Goal: Task Accomplishment & Management: Use online tool/utility

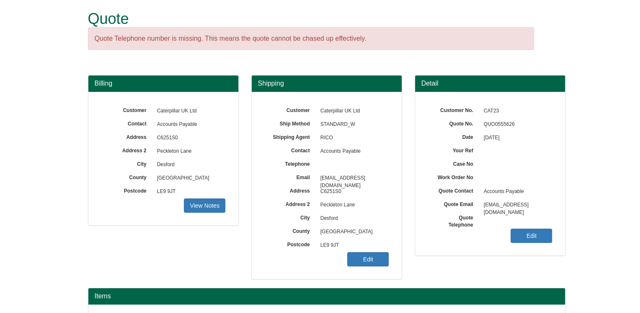
scroll to position [94, 0]
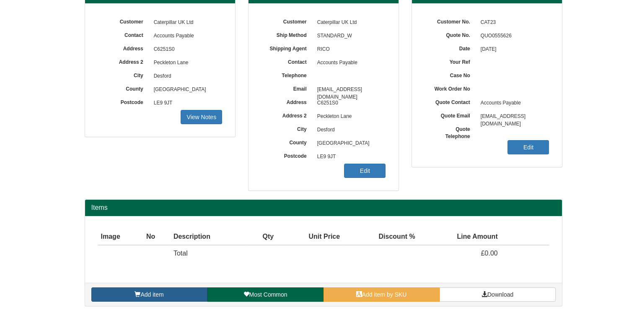
click at [178, 294] on link "Add item" at bounding box center [149, 294] width 116 height 14
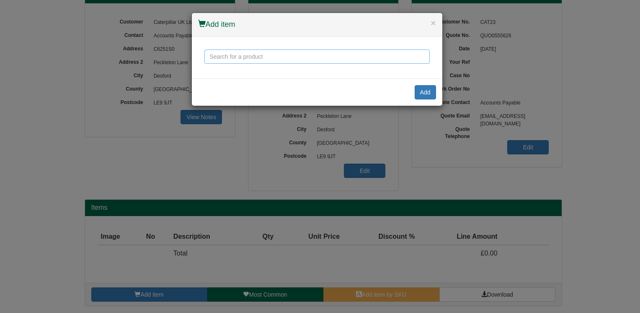
click at [253, 60] on input "text" at bounding box center [316, 56] width 225 height 14
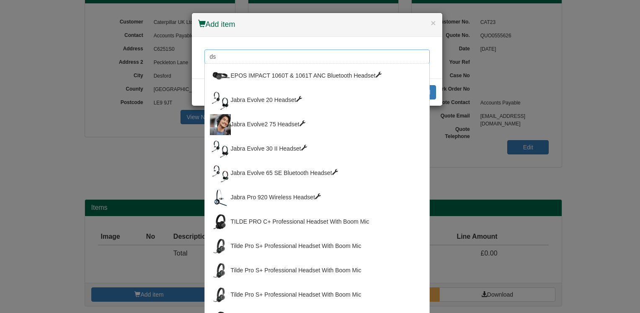
type input "d"
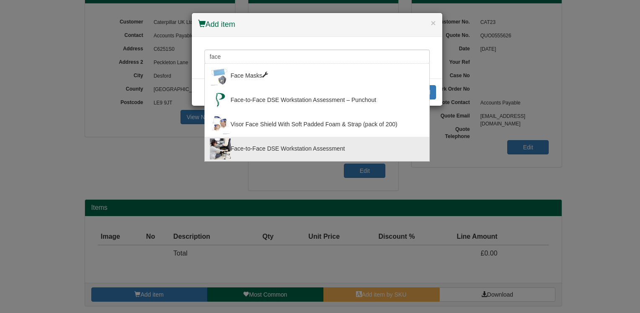
click at [328, 147] on div "Face-to-Face DSE Workstation Assessment" at bounding box center [317, 148] width 215 height 21
type input "Face-to-Face DSE Workstation Assessment"
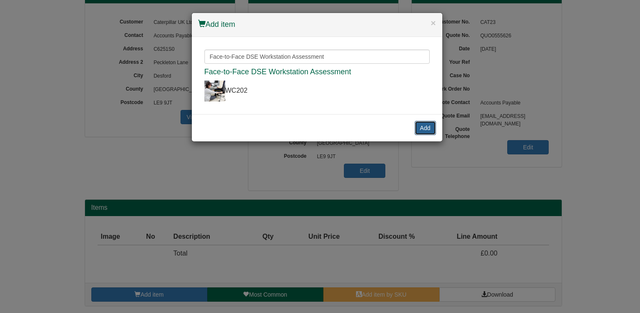
click at [425, 129] on button "Add" at bounding box center [425, 128] width 21 height 14
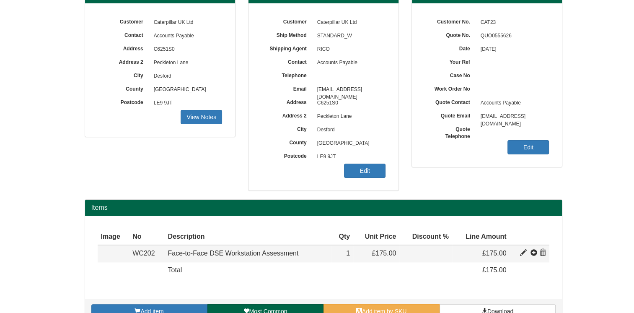
click at [522, 254] on span at bounding box center [523, 252] width 7 height 7
type input "Face-to-Face DSE Workstation Assessment"
type input "50.17"
type input "175.00"
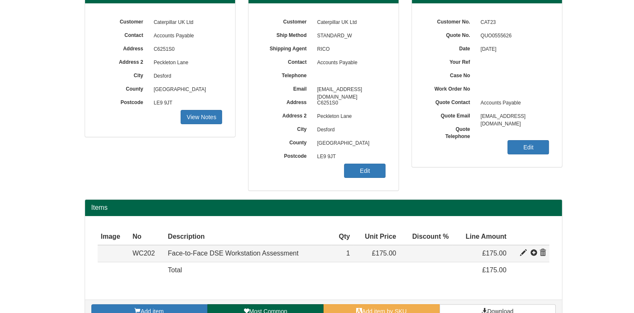
type input "1"
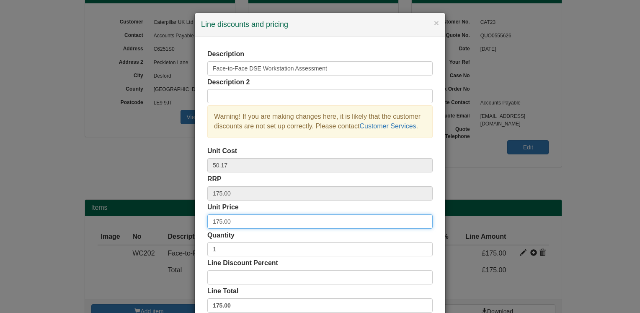
drag, startPoint x: 241, startPoint y: 218, endPoint x: 178, endPoint y: 226, distance: 64.2
click at [178, 226] on div "× Line discounts and pricing Description Face-to-Face DSE Workstation Assessmen…" at bounding box center [320, 156] width 640 height 313
type input "95.00"
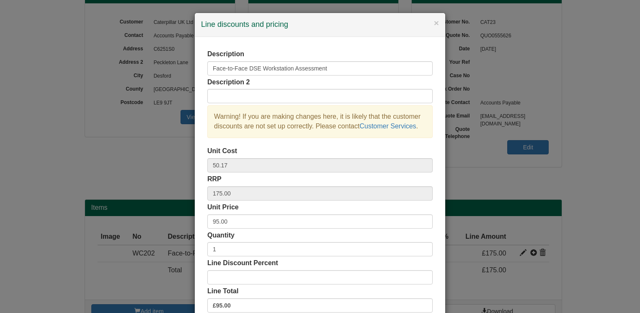
click at [196, 228] on div "Description Face-to-Face DSE Workstation Assessment Description 2 Warning! If y…" at bounding box center [320, 182] width 251 height 290
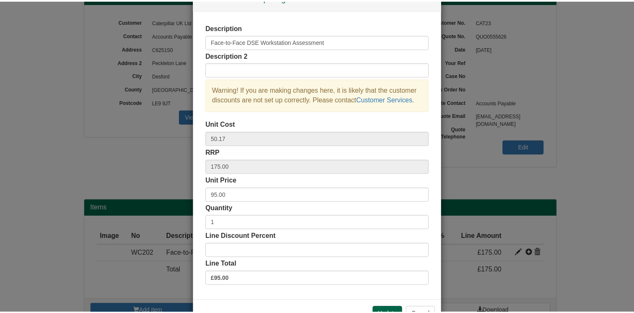
scroll to position [54, 0]
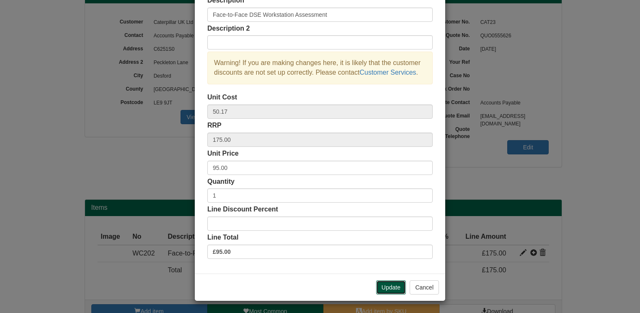
click at [390, 289] on button "Update" at bounding box center [391, 287] width 30 height 14
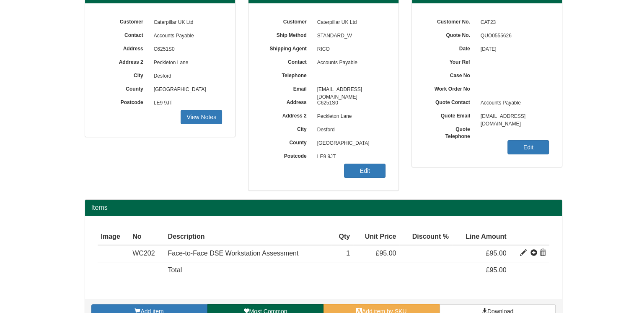
scroll to position [111, 0]
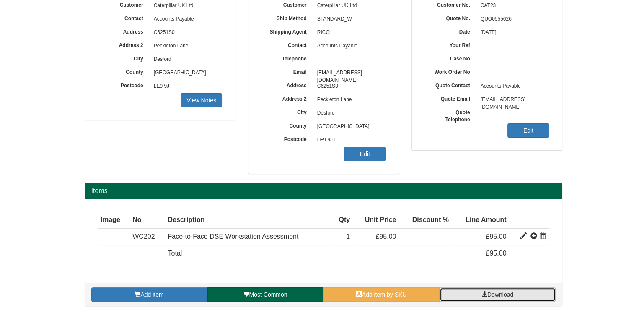
click at [501, 294] on span "Download" at bounding box center [500, 294] width 26 height 7
